Goal: Task Accomplishment & Management: Use online tool/utility

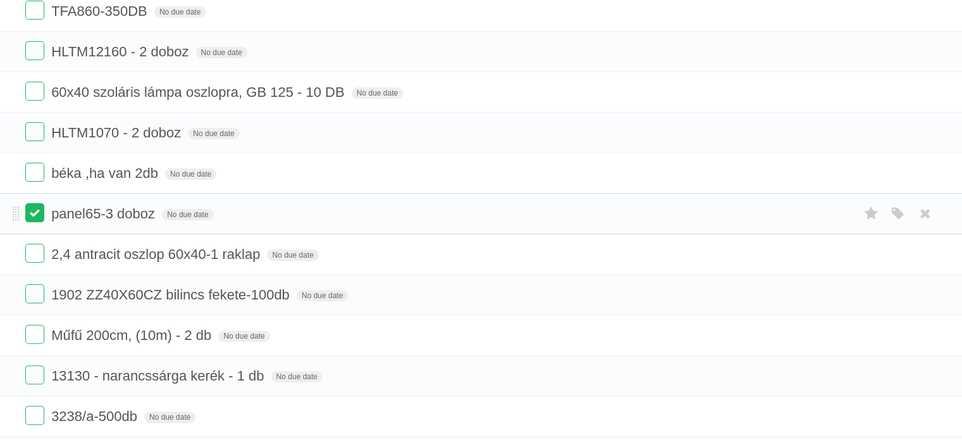
scroll to position [380, 0]
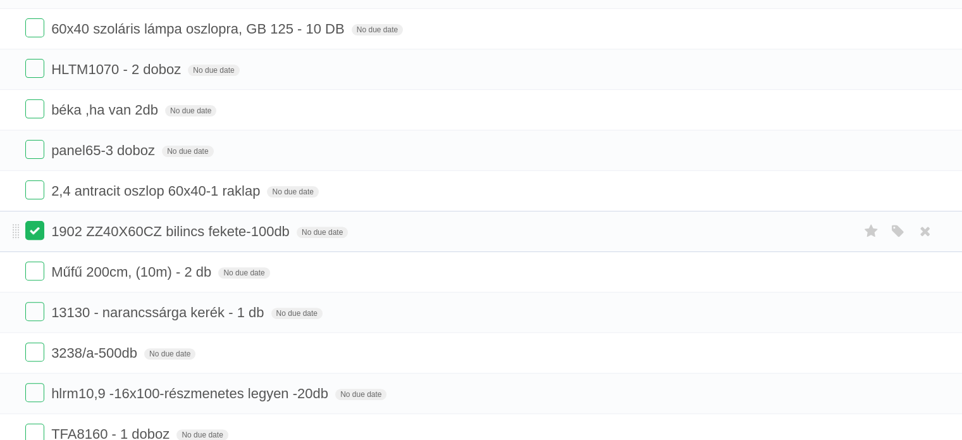
click at [37, 235] on label at bounding box center [34, 230] width 19 height 19
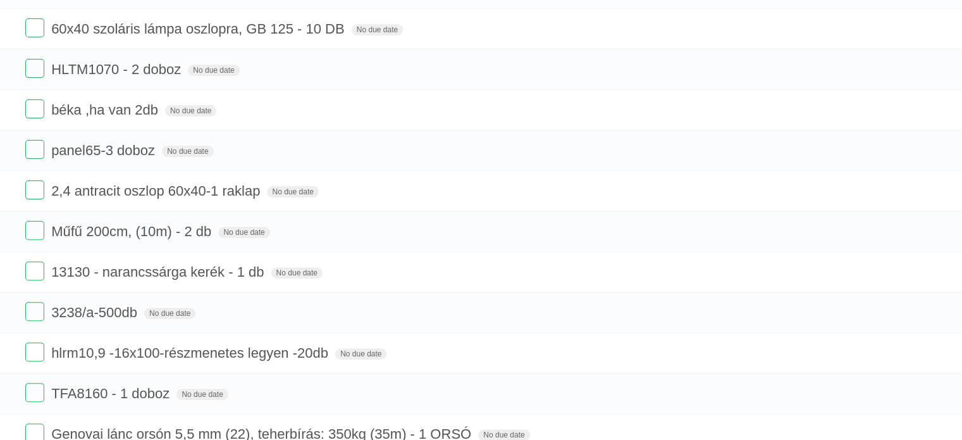
scroll to position [443, 0]
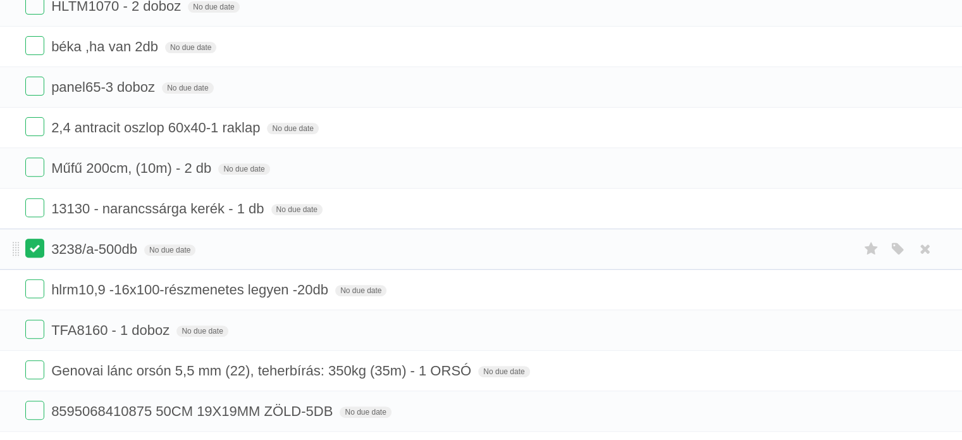
click at [37, 251] on label at bounding box center [34, 247] width 19 height 19
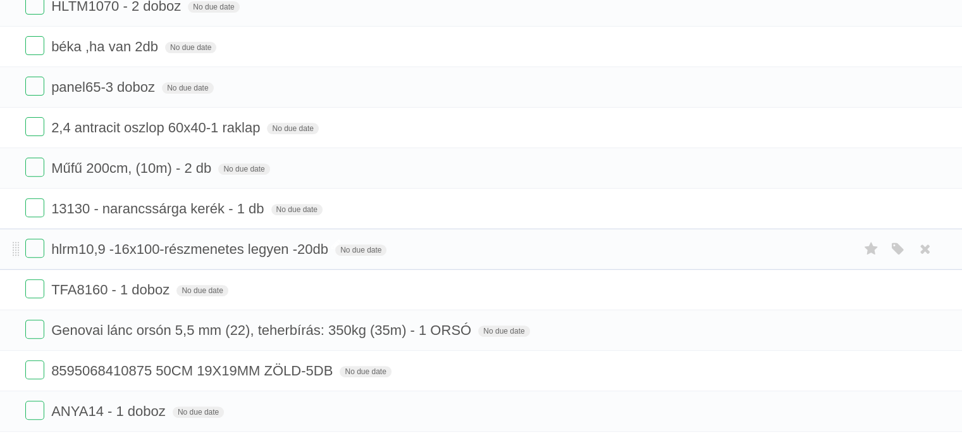
scroll to position [506, 0]
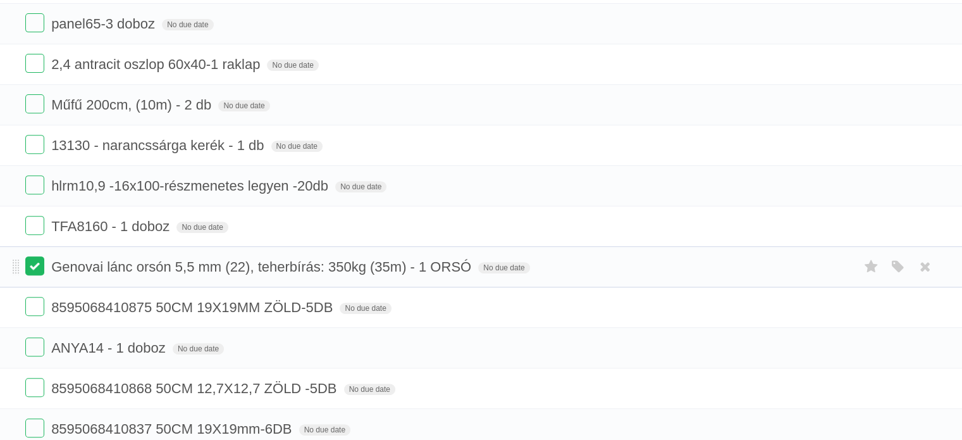
click at [35, 268] on label at bounding box center [34, 265] width 19 height 19
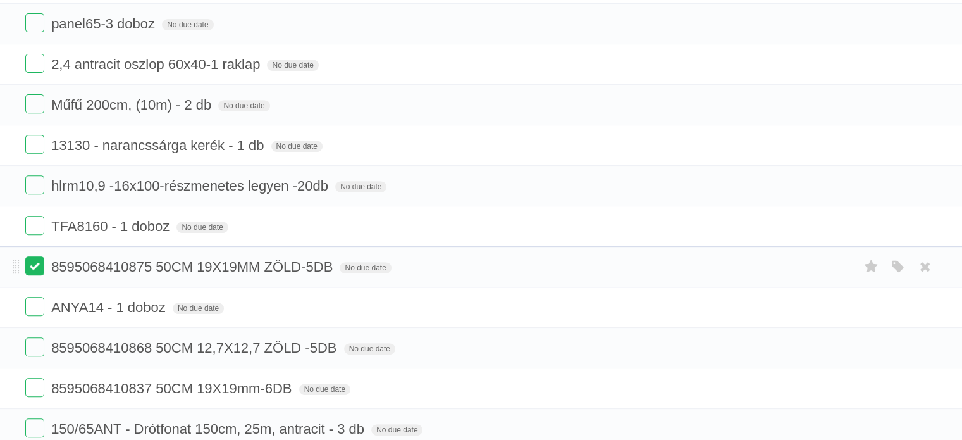
click at [39, 269] on label at bounding box center [34, 265] width 19 height 19
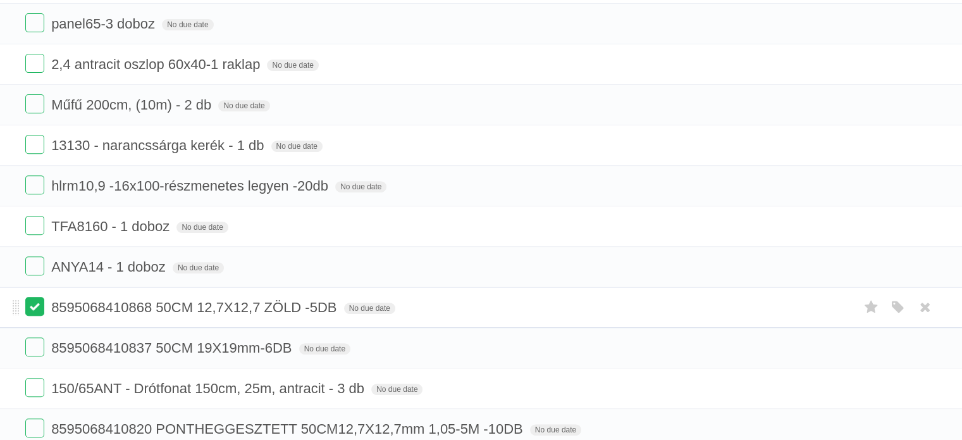
click at [39, 309] on label at bounding box center [34, 306] width 19 height 19
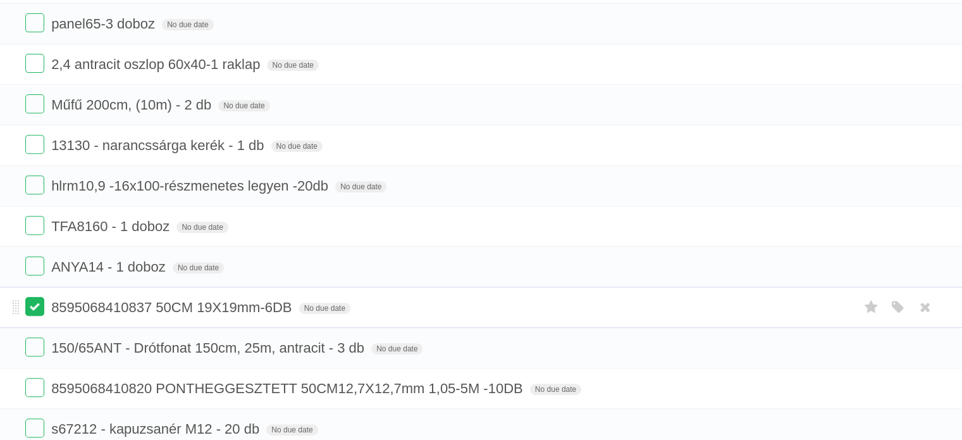
click at [35, 303] on label at bounding box center [34, 306] width 19 height 19
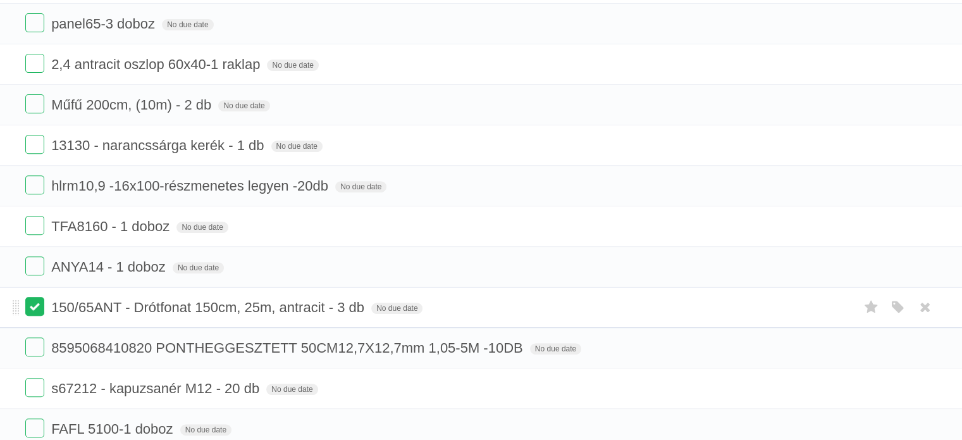
click at [30, 300] on label at bounding box center [34, 306] width 19 height 19
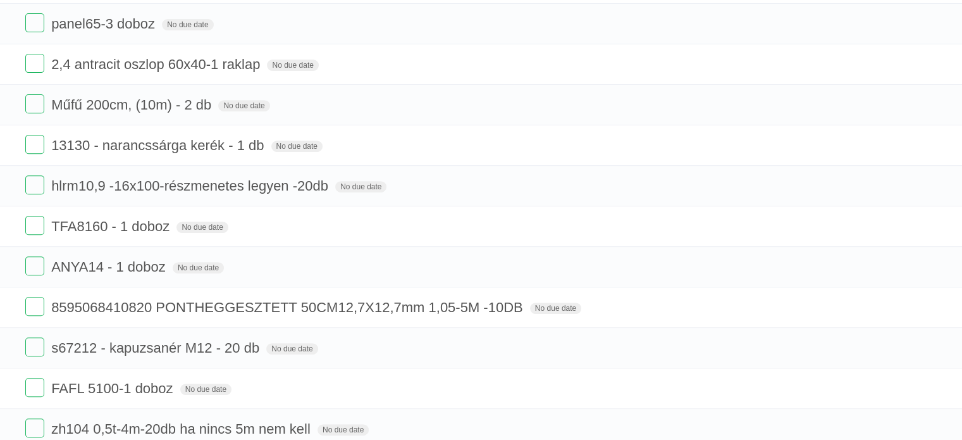
click at [30, 300] on label at bounding box center [34, 306] width 19 height 19
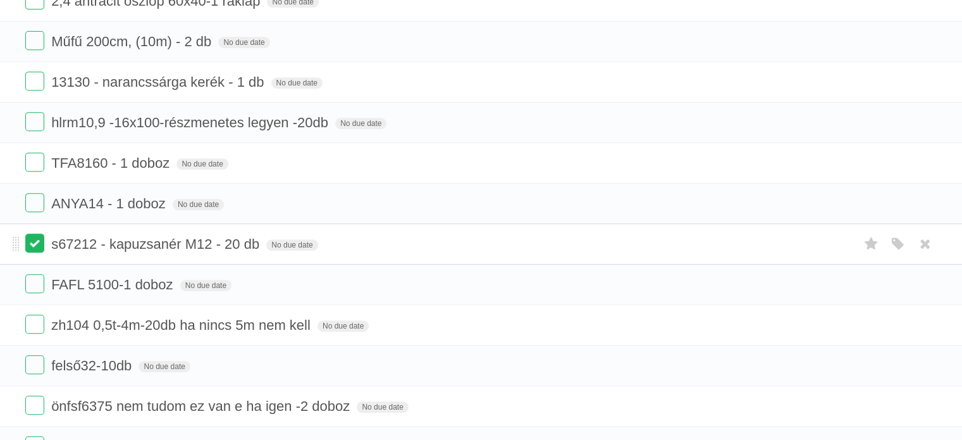
scroll to position [633, 0]
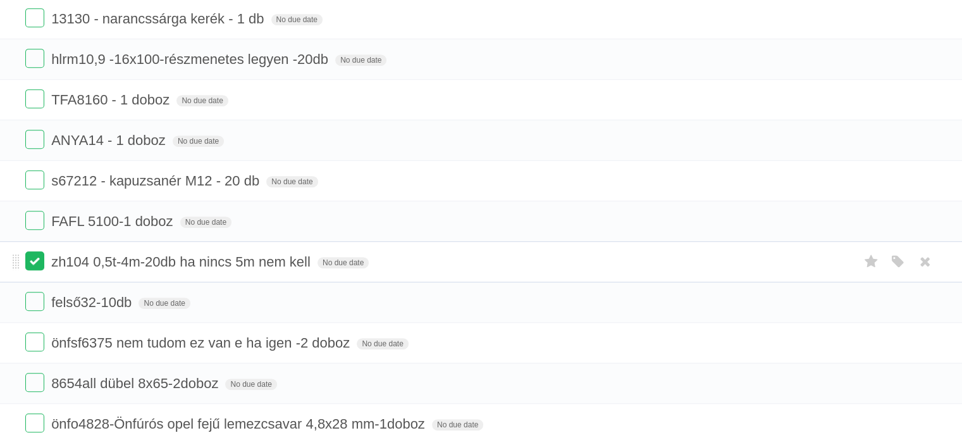
click at [35, 258] on label at bounding box center [34, 260] width 19 height 19
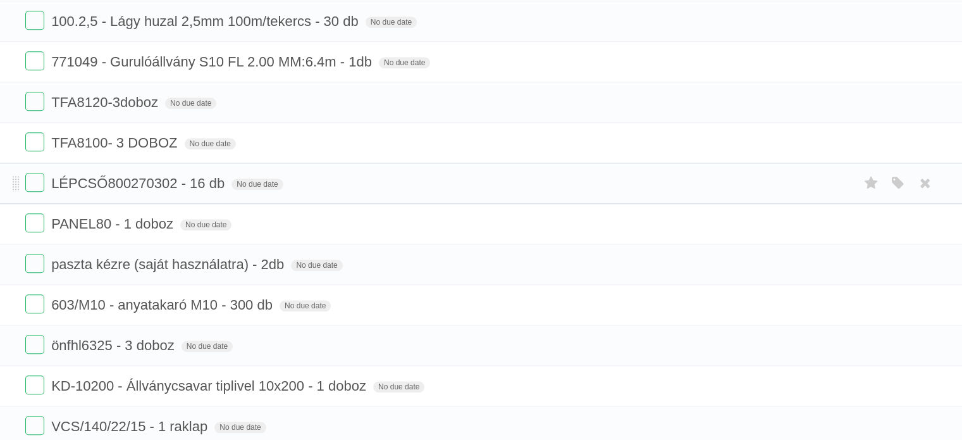
scroll to position [1139, 0]
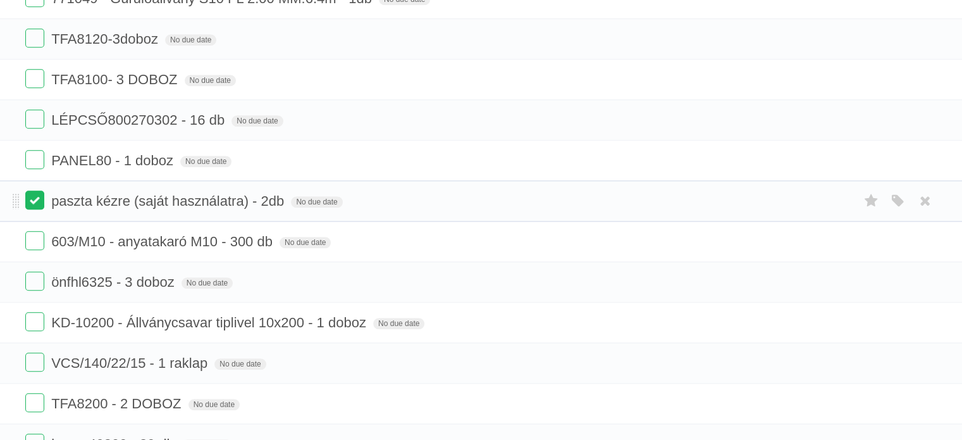
click at [32, 202] on label at bounding box center [34, 199] width 19 height 19
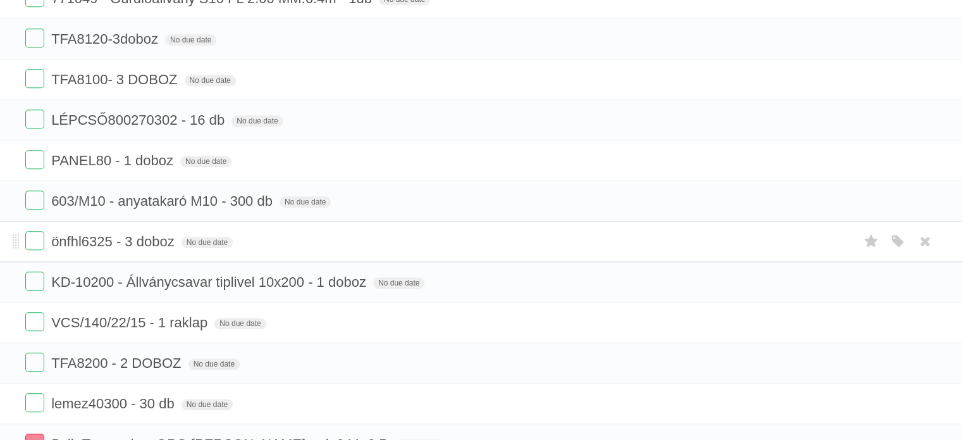
scroll to position [1202, 0]
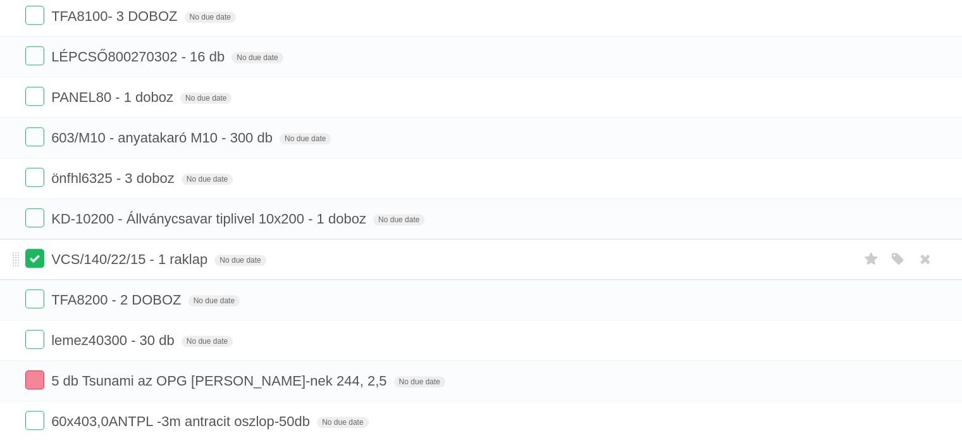
click at [28, 250] on label at bounding box center [34, 258] width 19 height 19
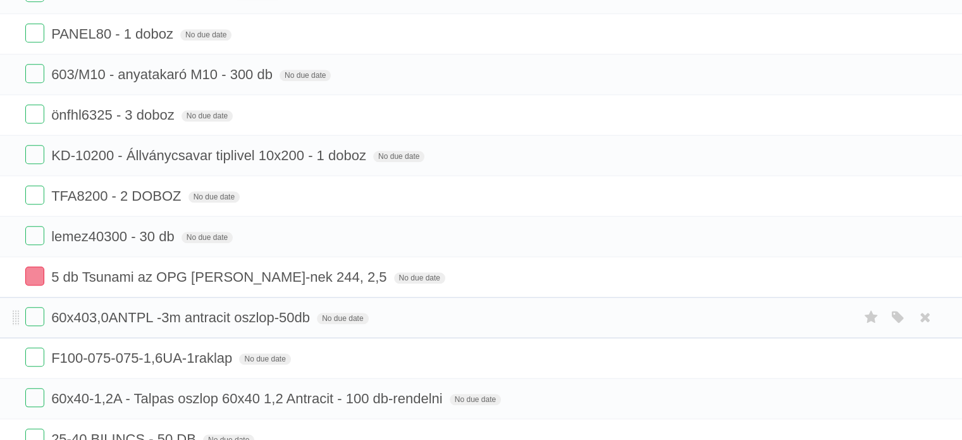
scroll to position [1328, 0]
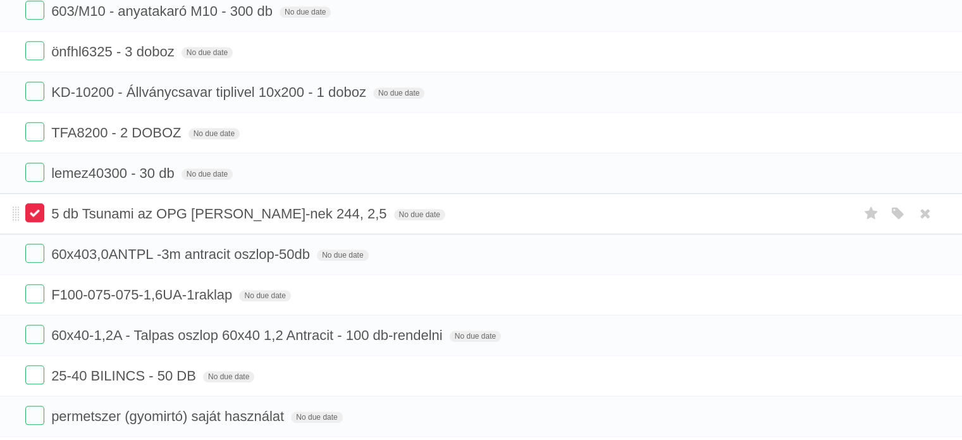
click at [33, 205] on label at bounding box center [34, 212] width 19 height 19
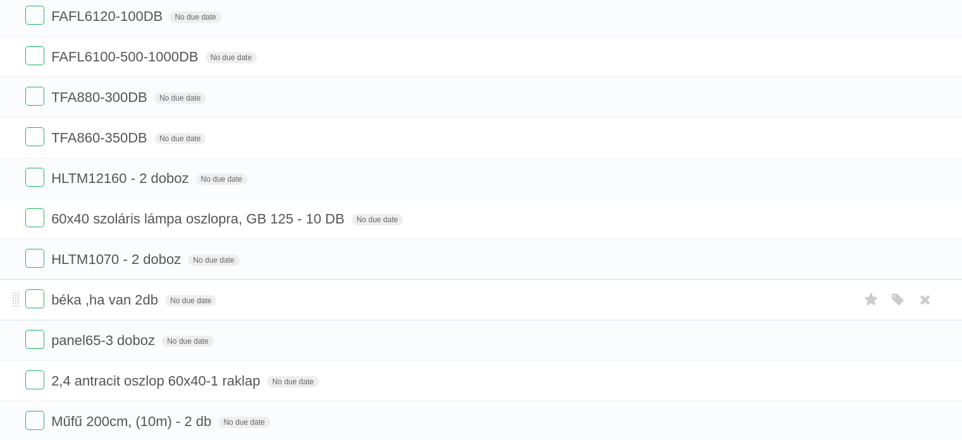
scroll to position [316, 0]
